Goal: Transaction & Acquisition: Purchase product/service

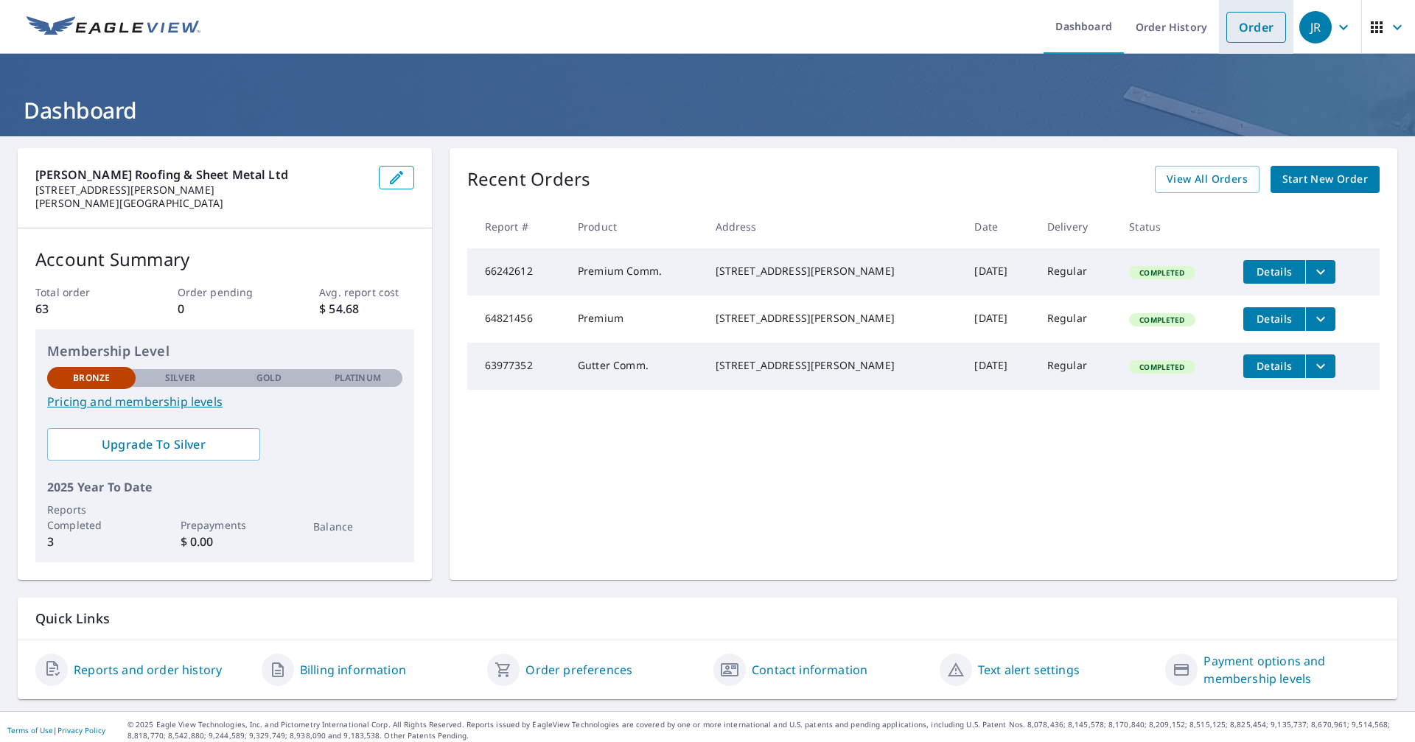
click at [1243, 35] on link "Order" at bounding box center [1257, 27] width 60 height 31
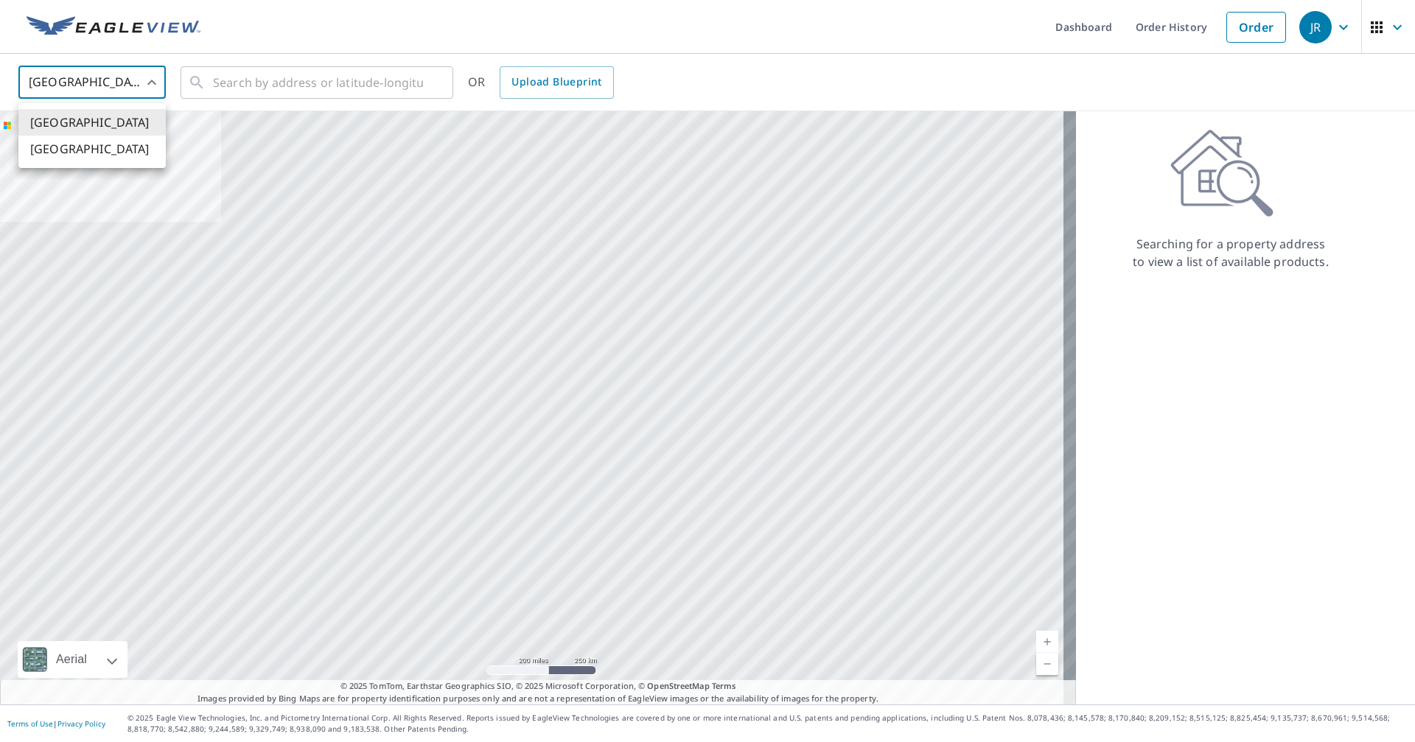
click at [161, 78] on body "[PERSON_NAME] Dashboard Order History Order JR United States US ​ ​ OR Upload B…" at bounding box center [707, 371] width 1415 height 742
click at [127, 144] on li "[GEOGRAPHIC_DATA]" at bounding box center [91, 149] width 147 height 27
type input "CA"
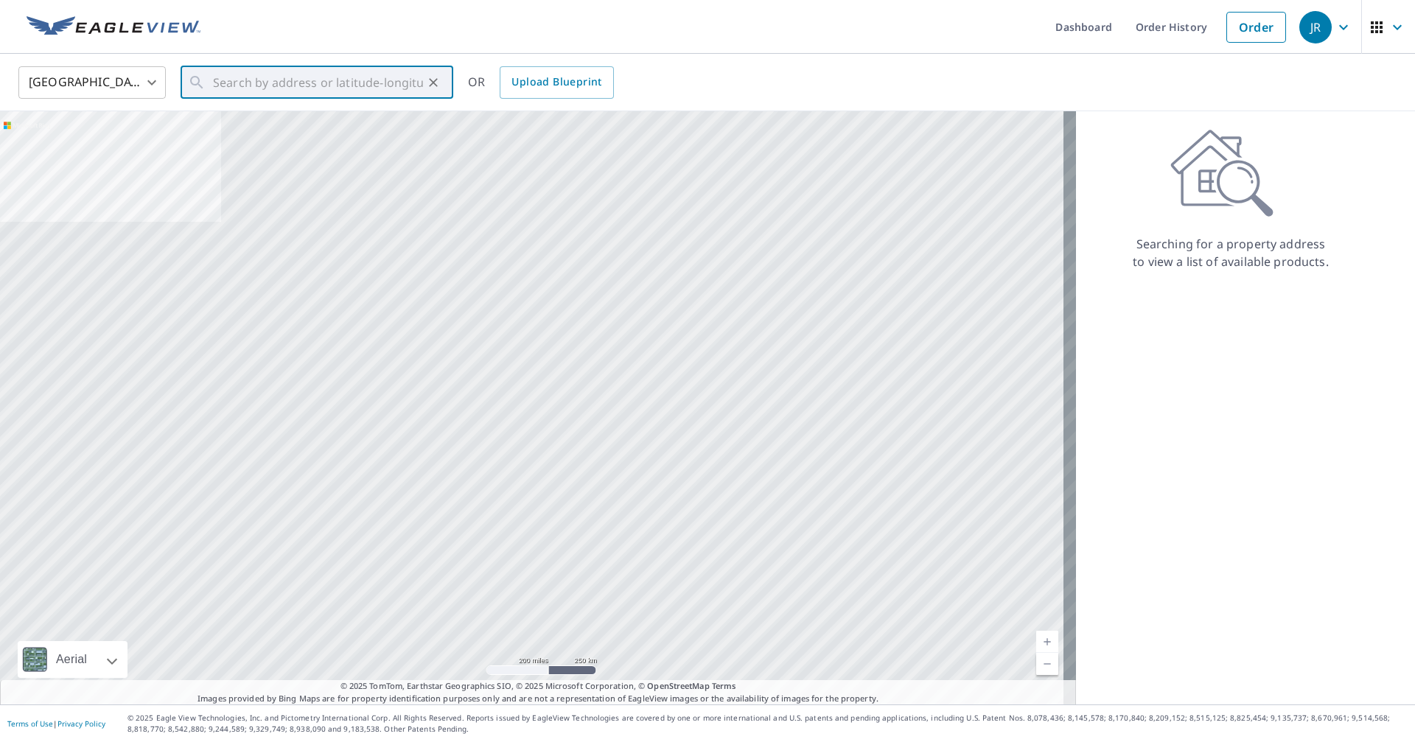
click at [226, 86] on input "text" at bounding box center [318, 82] width 210 height 41
paste input "[STREET_ADDRESS][PERSON_NAME]"
click at [287, 134] on span "[STREET_ADDRESS][PERSON_NAME]" at bounding box center [325, 125] width 231 height 18
type input "[STREET_ADDRESS][PERSON_NAME]"
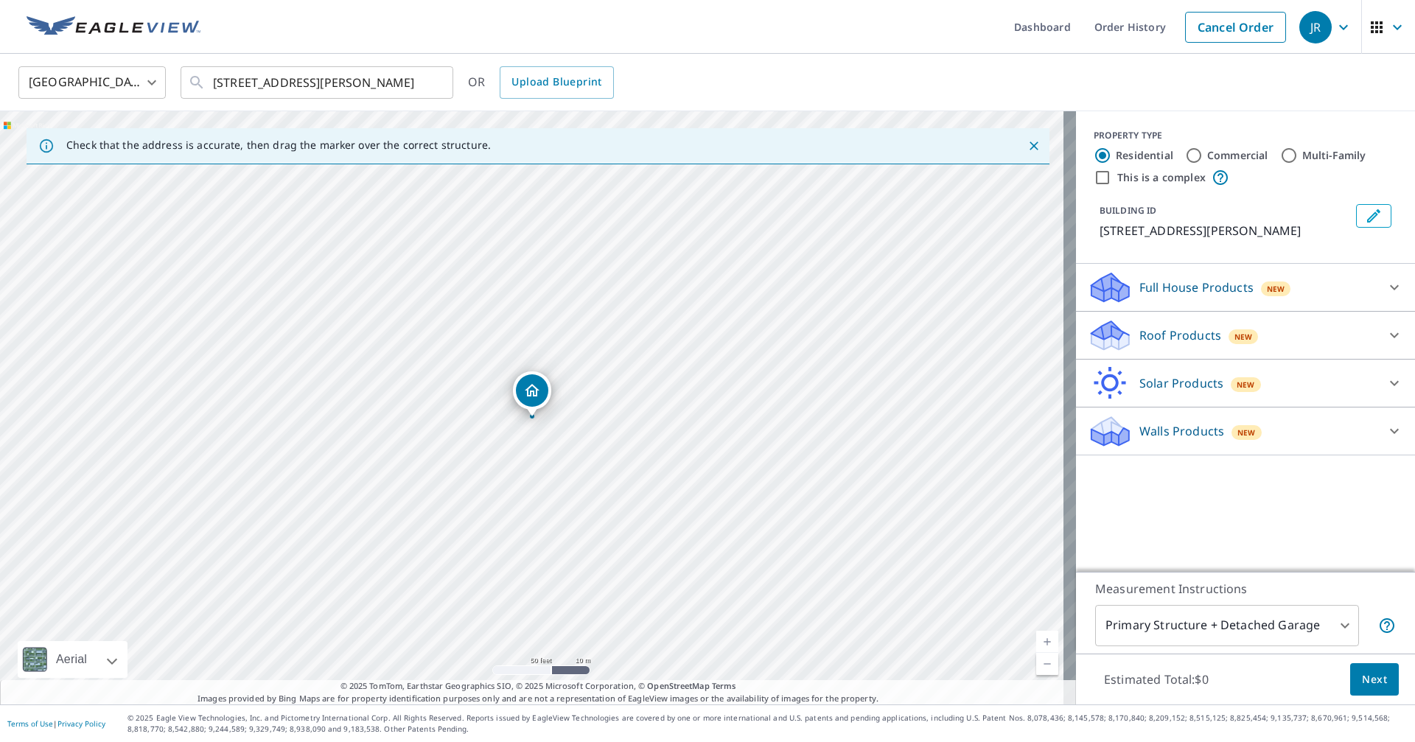
drag, startPoint x: 534, startPoint y: 377, endPoint x: 534, endPoint y: 388, distance: 11.1
click at [1160, 344] on p "Roof Products" at bounding box center [1181, 336] width 82 height 18
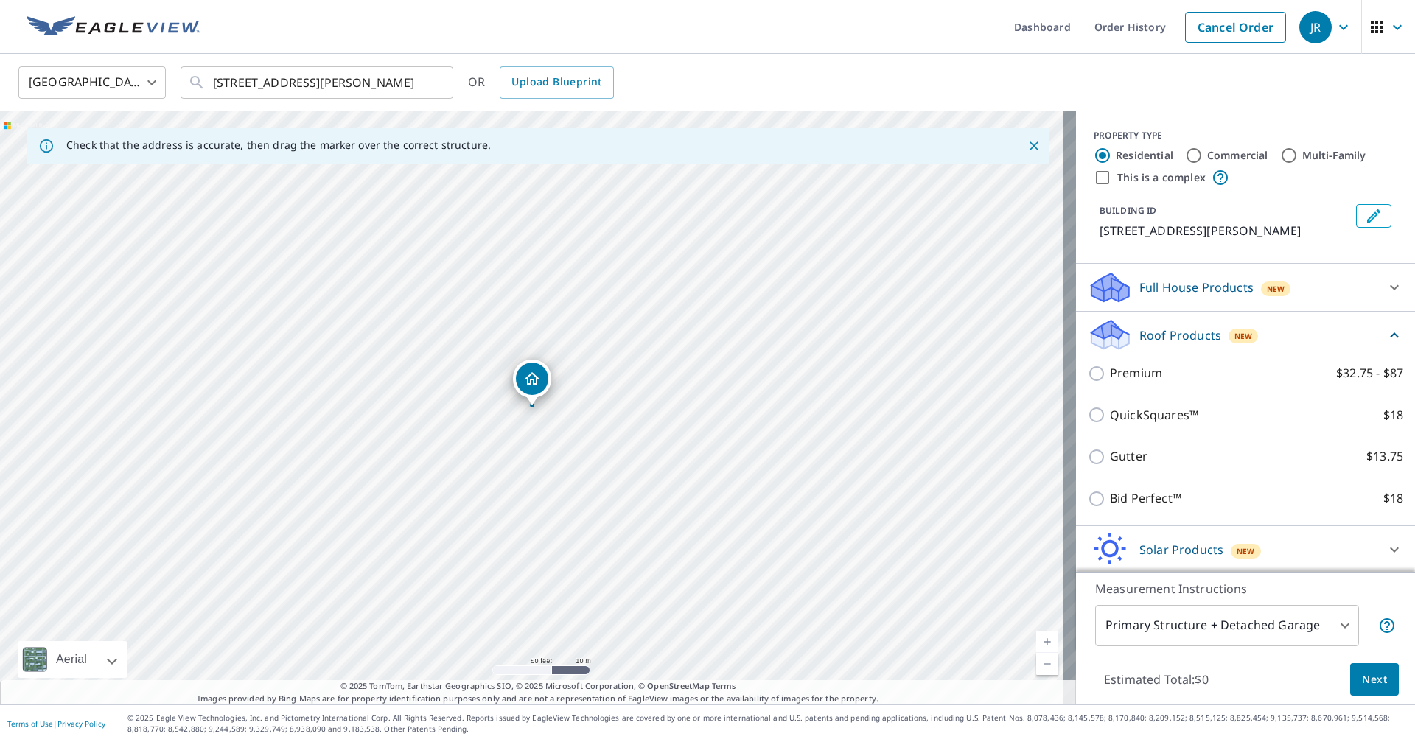
click at [1098, 394] on div "Premium $32.75 - $87" at bounding box center [1246, 373] width 316 height 42
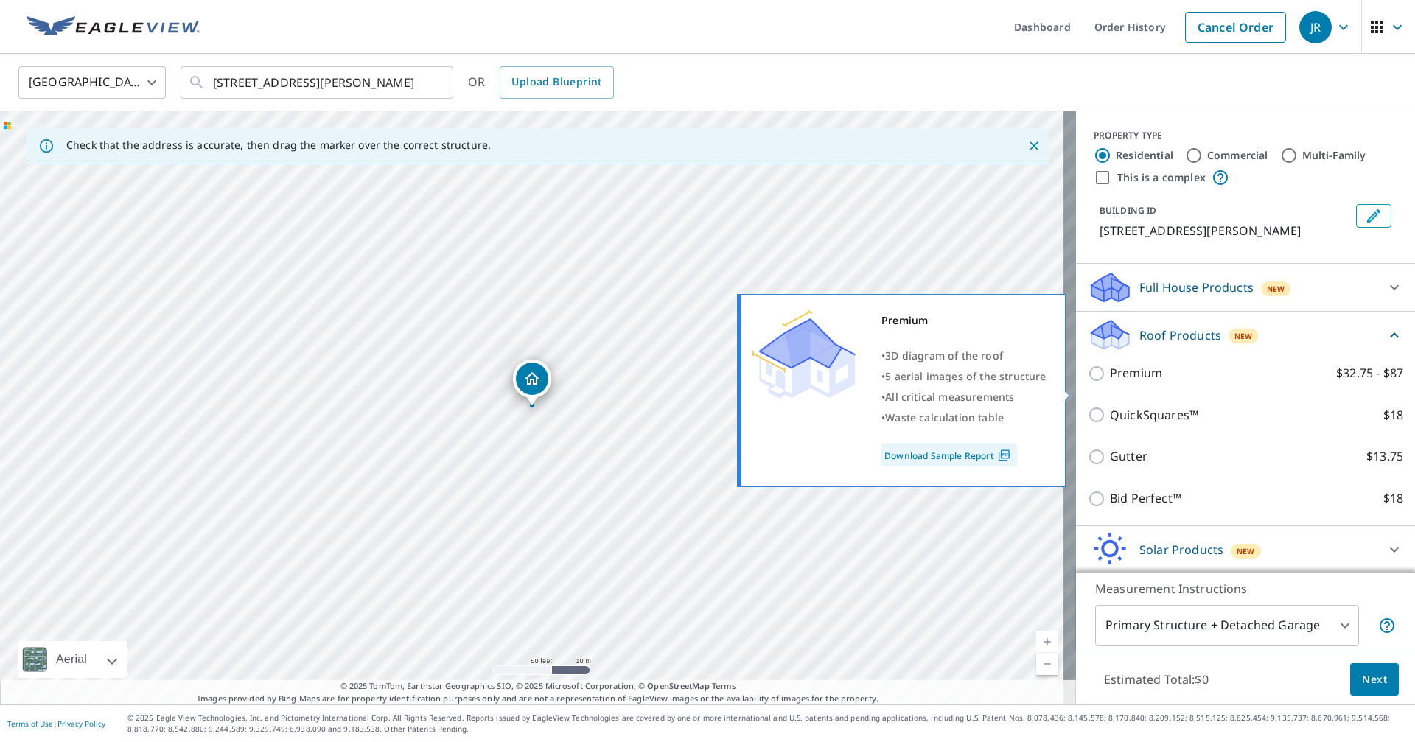
click at [1088, 383] on input "Premium $32.75 - $87" at bounding box center [1099, 374] width 22 height 18
checkbox input "true"
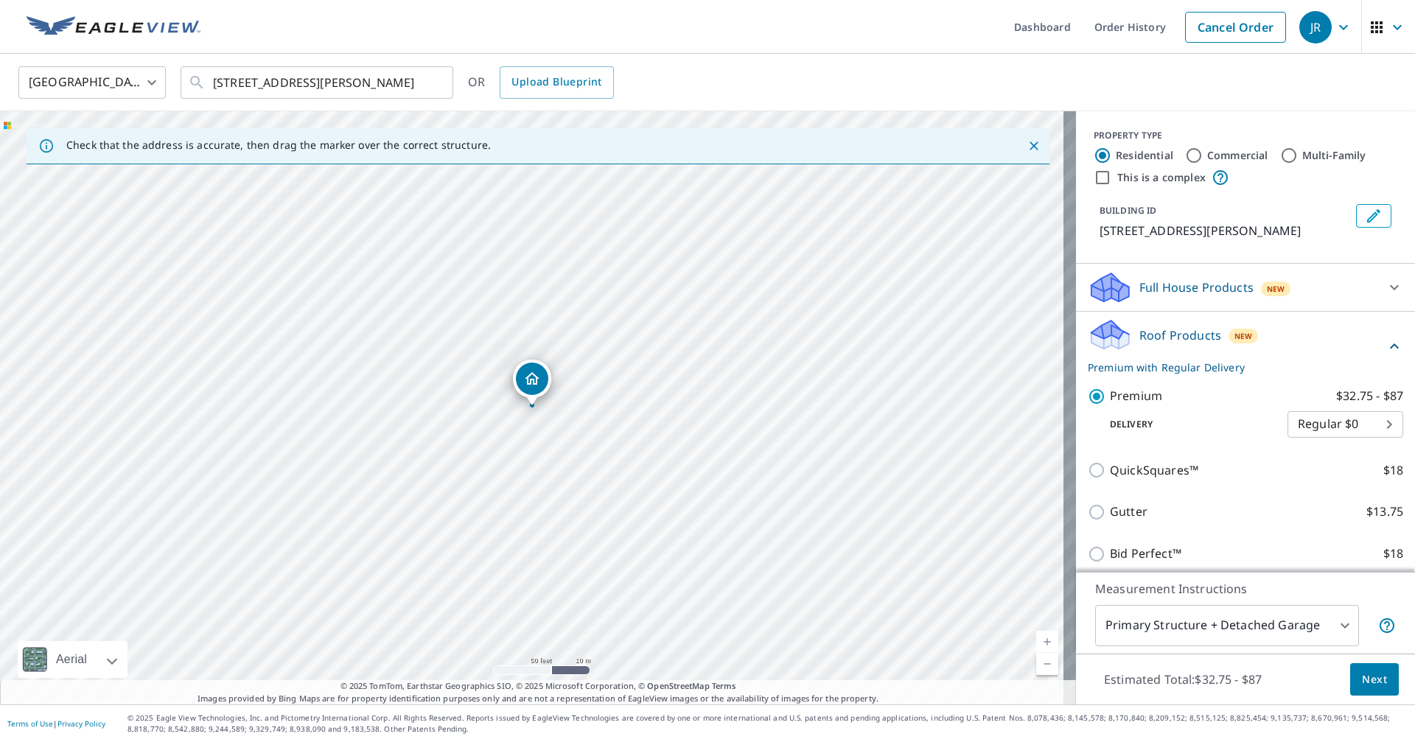
click at [1088, 393] on div "Premium $32.75 - $87 Delivery Regular $0 8 ​" at bounding box center [1246, 412] width 316 height 74
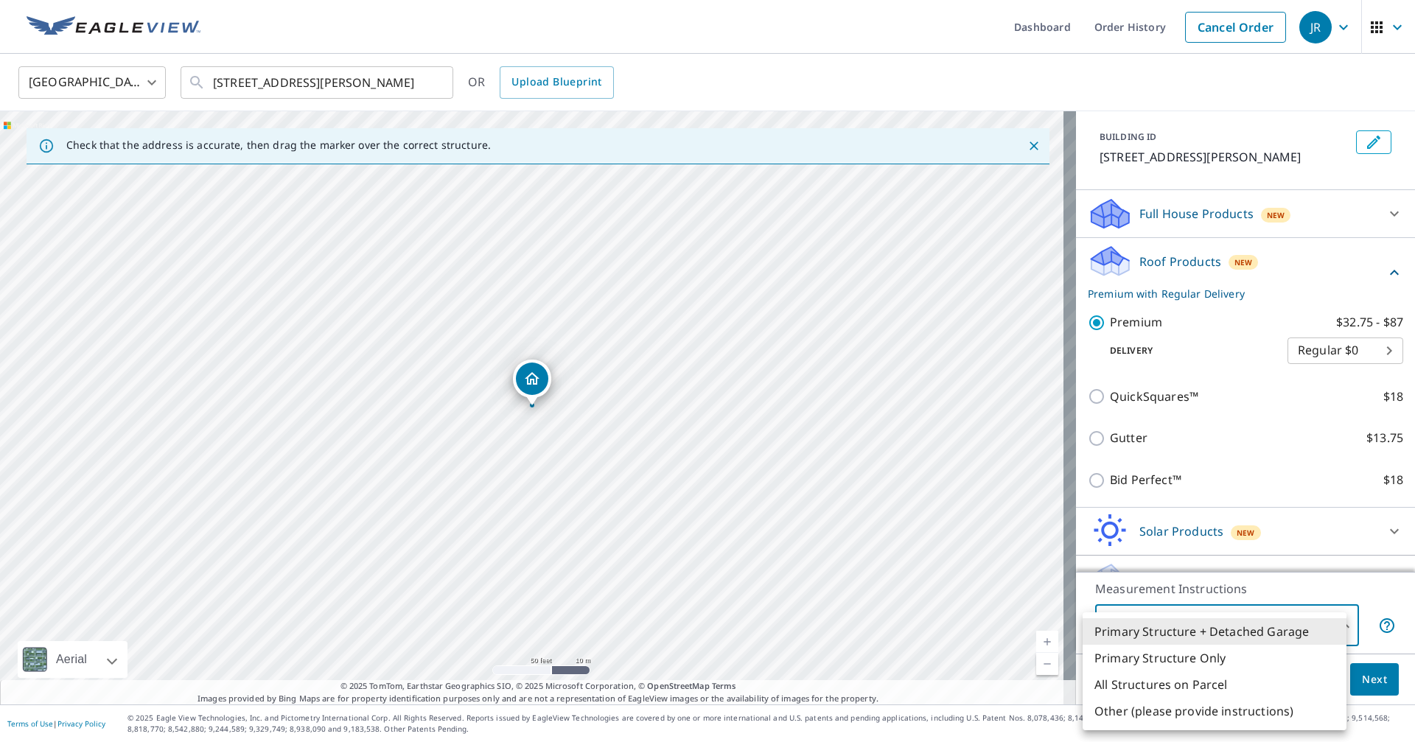
click at [1313, 619] on body "[PERSON_NAME] Dashboard Order History Cancel Order JR Canada CA ​ [STREET_ADDRE…" at bounding box center [707, 371] width 1415 height 742
click at [1283, 653] on li "Primary Structure Only" at bounding box center [1215, 658] width 264 height 27
type input "2"
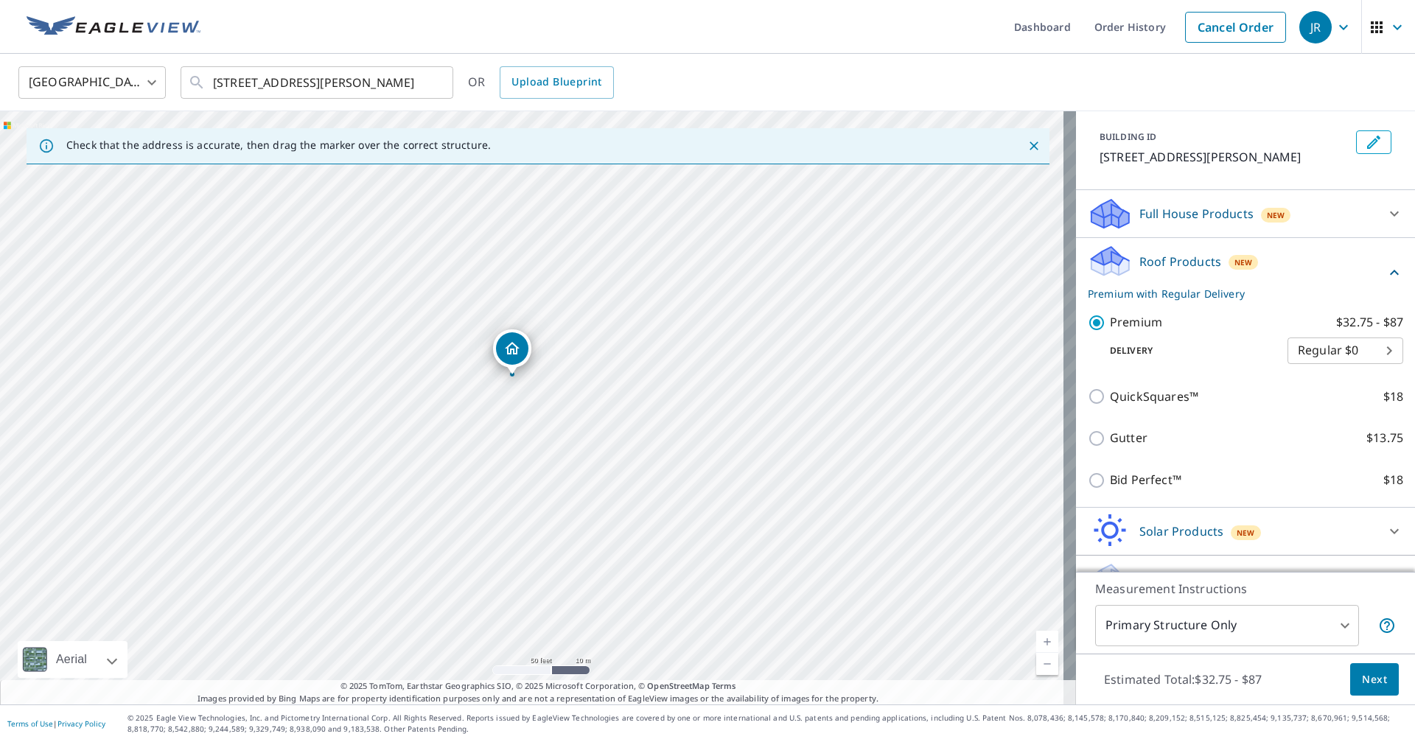
drag, startPoint x: 530, startPoint y: 377, endPoint x: 510, endPoint y: 346, distance: 36.8
click at [1362, 683] on span "Next" at bounding box center [1374, 680] width 25 height 18
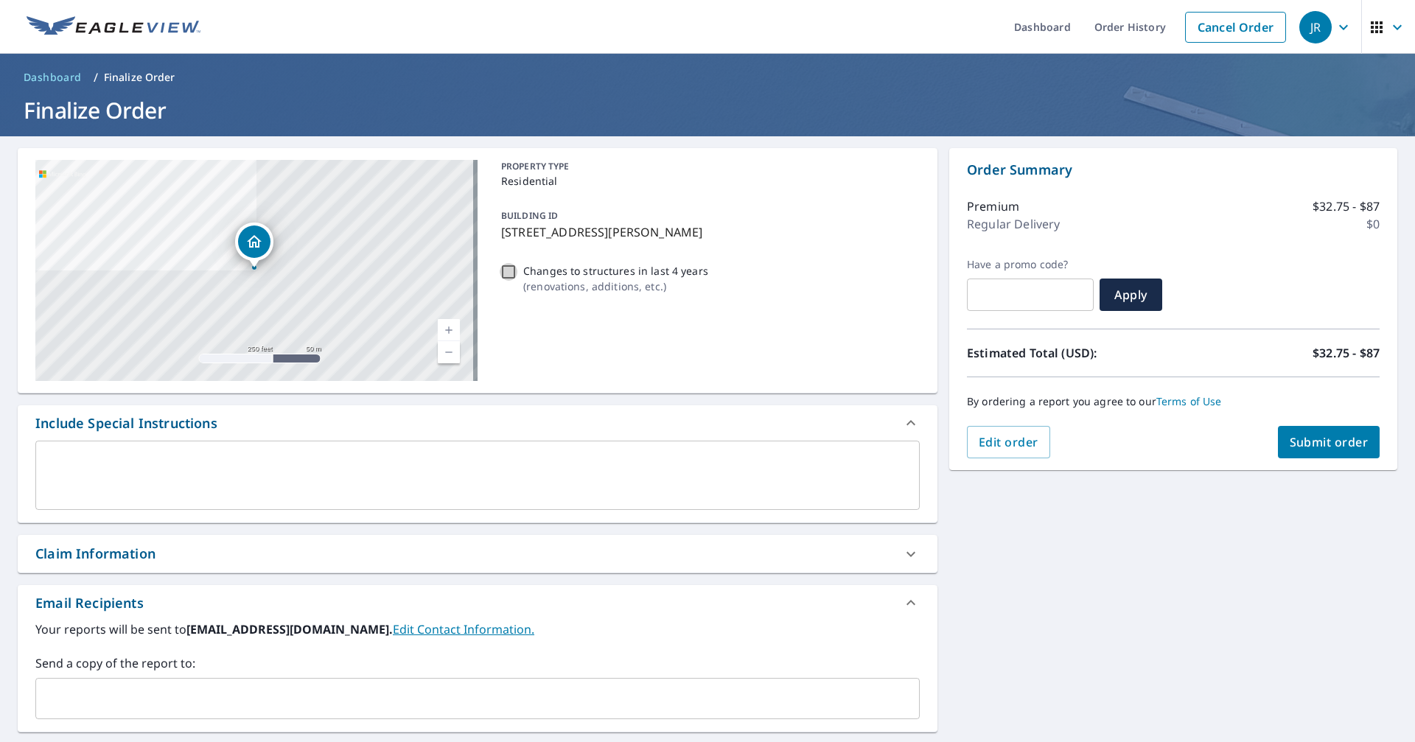
click at [508, 265] on input "Changes to structures in last 4 years ( renovations, additions, etc. )" at bounding box center [509, 272] width 18 height 18
checkbox input "true"
